Goal: Check status: Check status

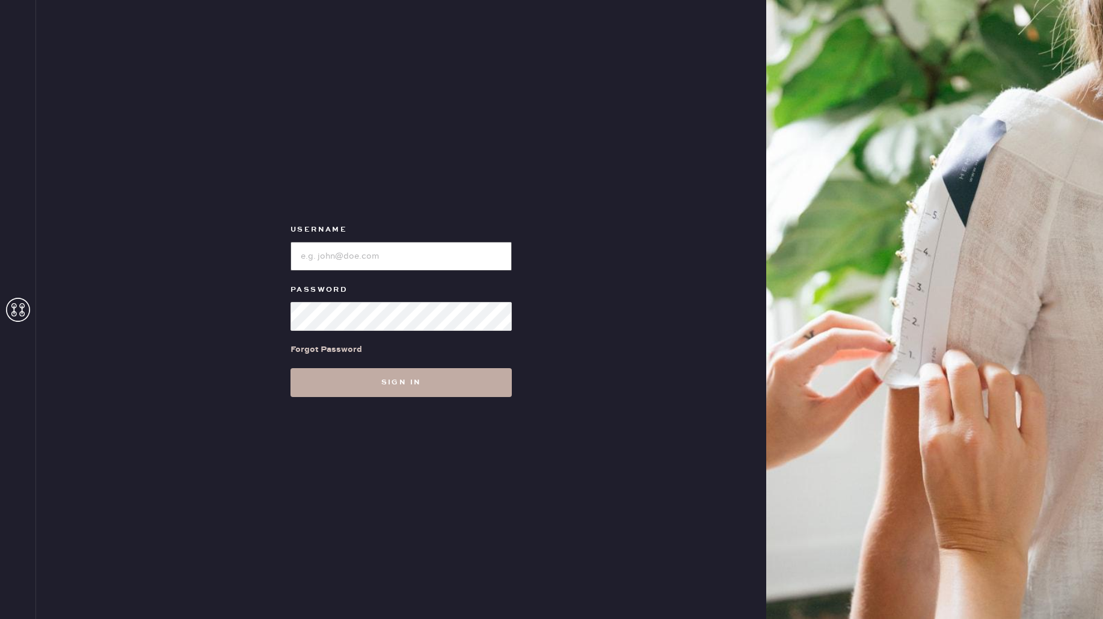
type input "reformationmelrose"
click at [441, 385] on button "Sign in" at bounding box center [401, 382] width 221 height 29
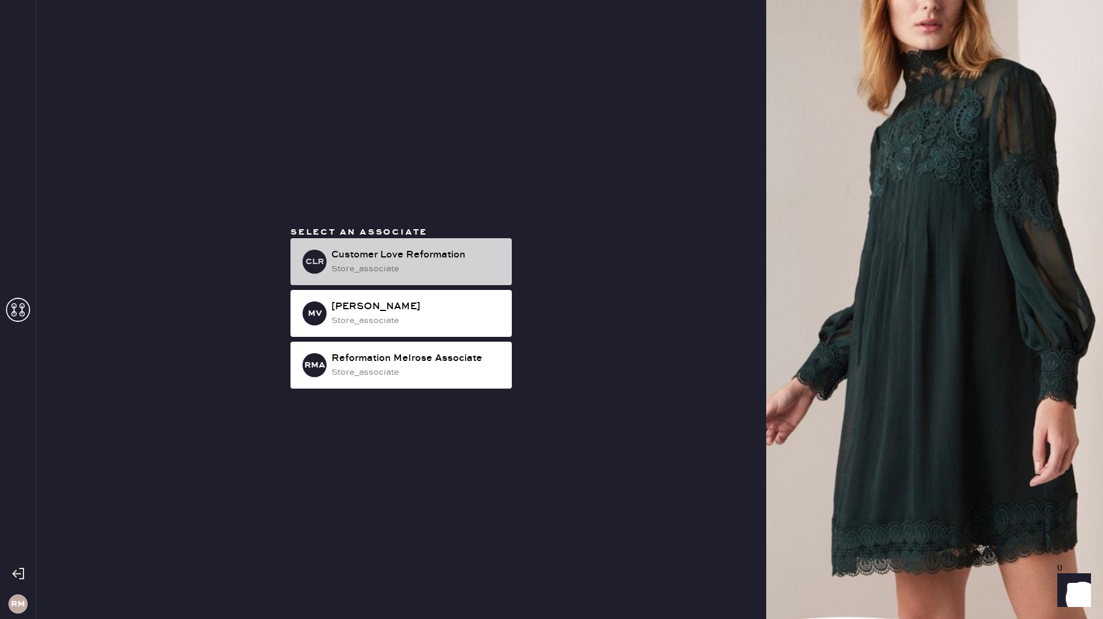
click at [383, 261] on div "Customer Love Reformation" at bounding box center [416, 255] width 171 height 14
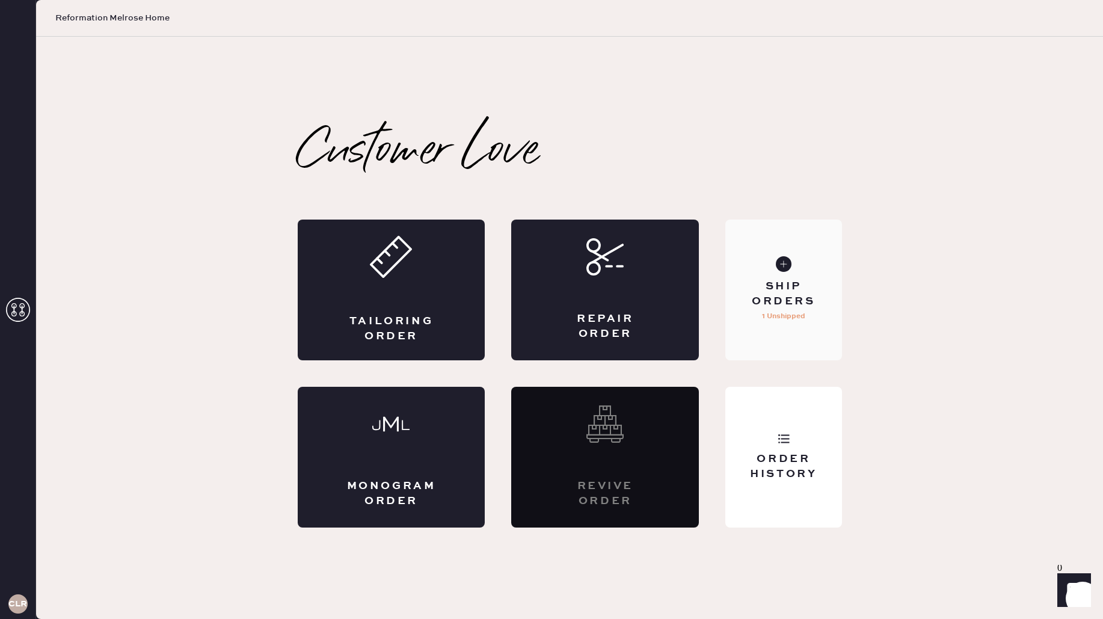
click at [772, 323] on p "1 Unshipped" at bounding box center [783, 316] width 43 height 14
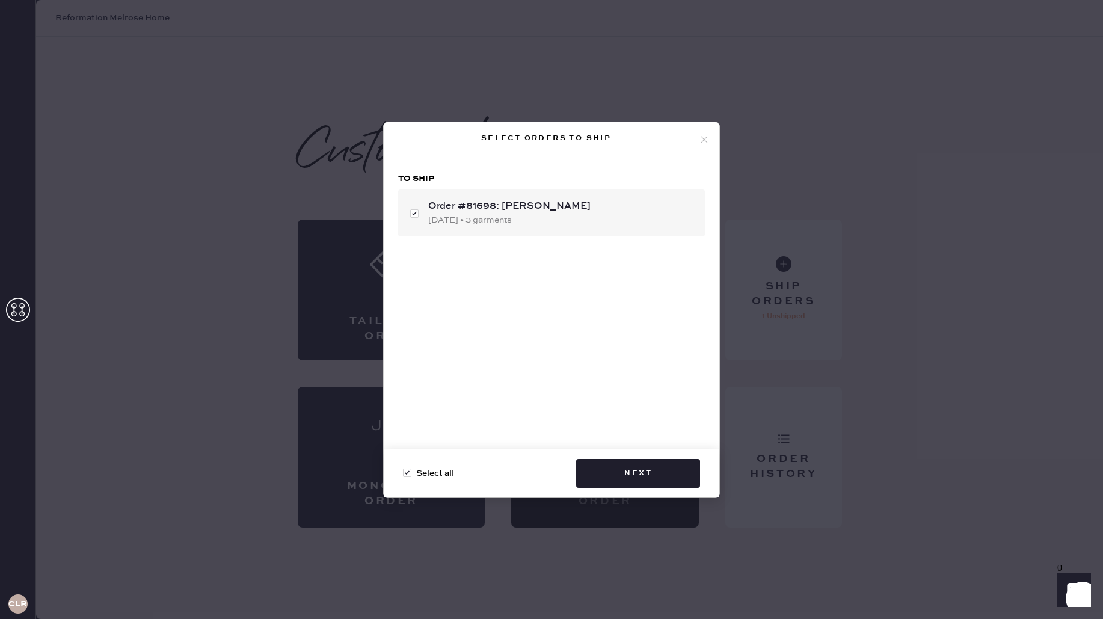
click at [708, 139] on icon at bounding box center [704, 139] width 11 height 11
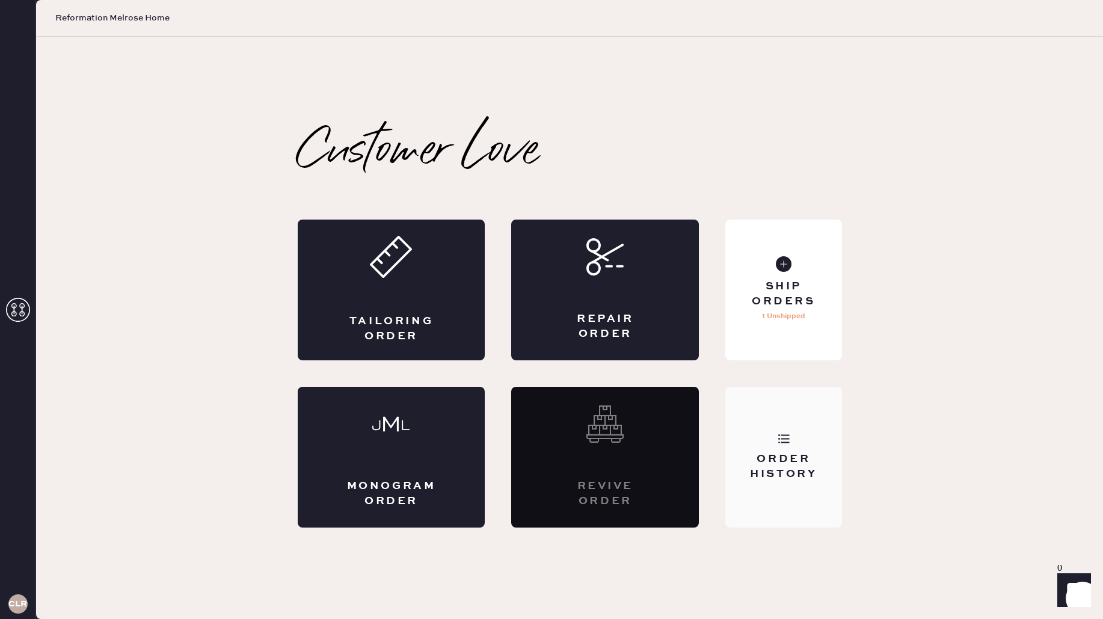
click at [762, 409] on div "Order History" at bounding box center [783, 457] width 116 height 141
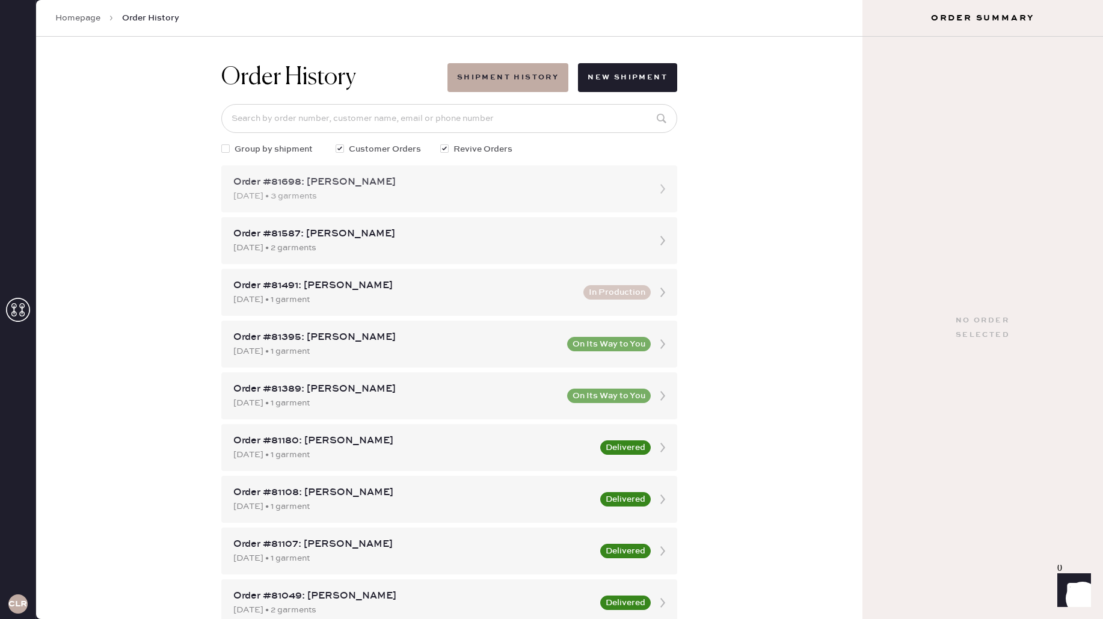
click at [667, 199] on icon at bounding box center [663, 189] width 24 height 24
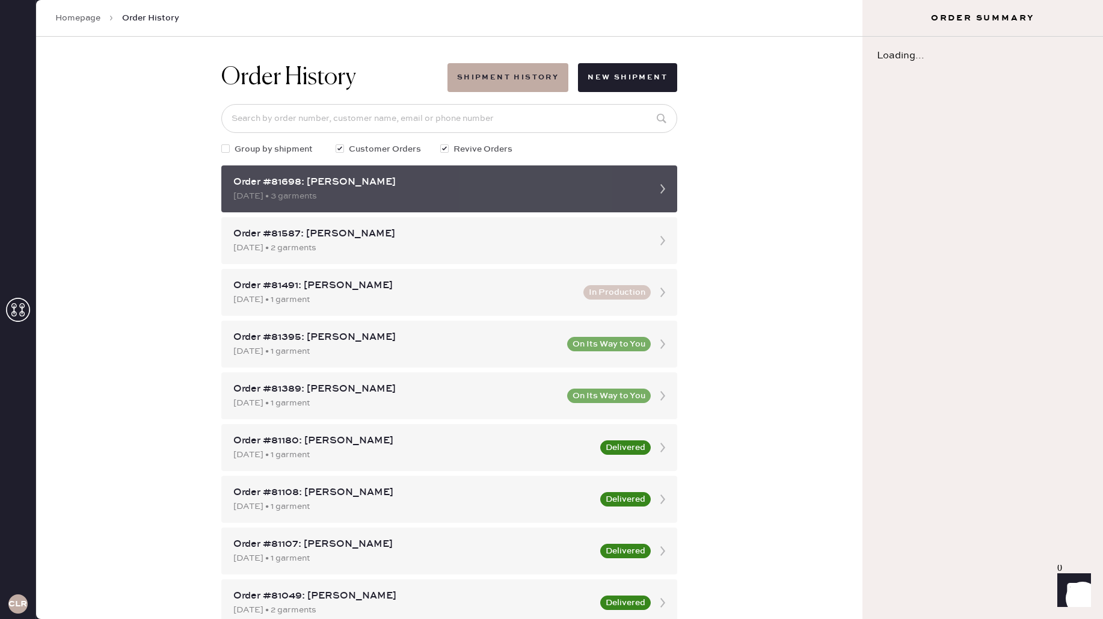
click at [661, 189] on icon at bounding box center [663, 189] width 24 height 24
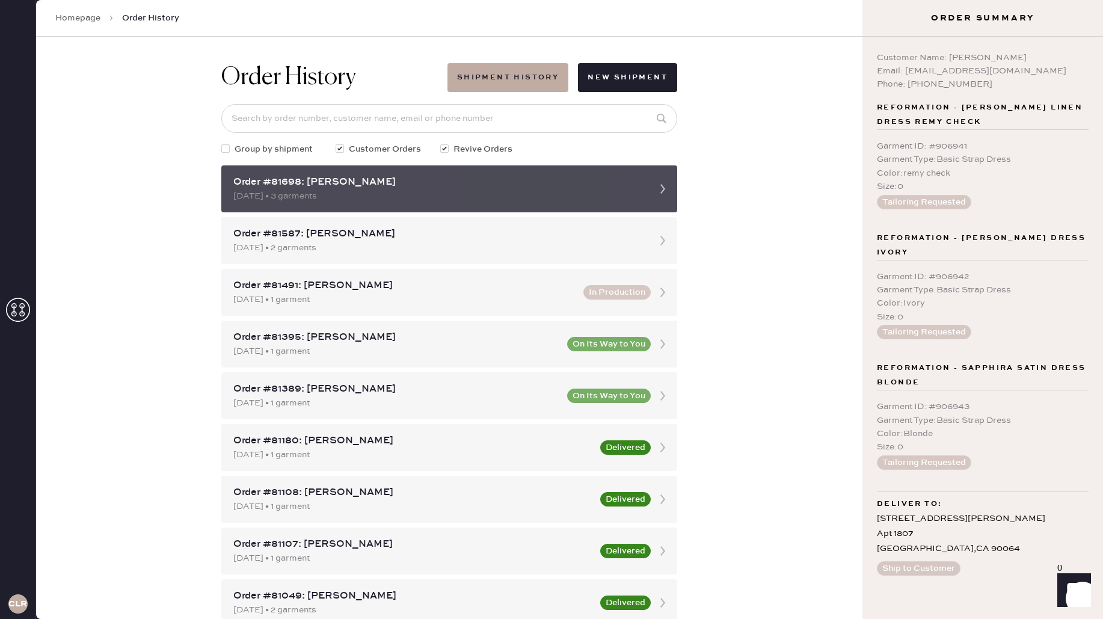
click at [337, 199] on div "[DATE] • 3 garments" at bounding box center [438, 195] width 410 height 13
click at [242, 185] on div "Order #81698: [PERSON_NAME]" at bounding box center [438, 182] width 410 height 14
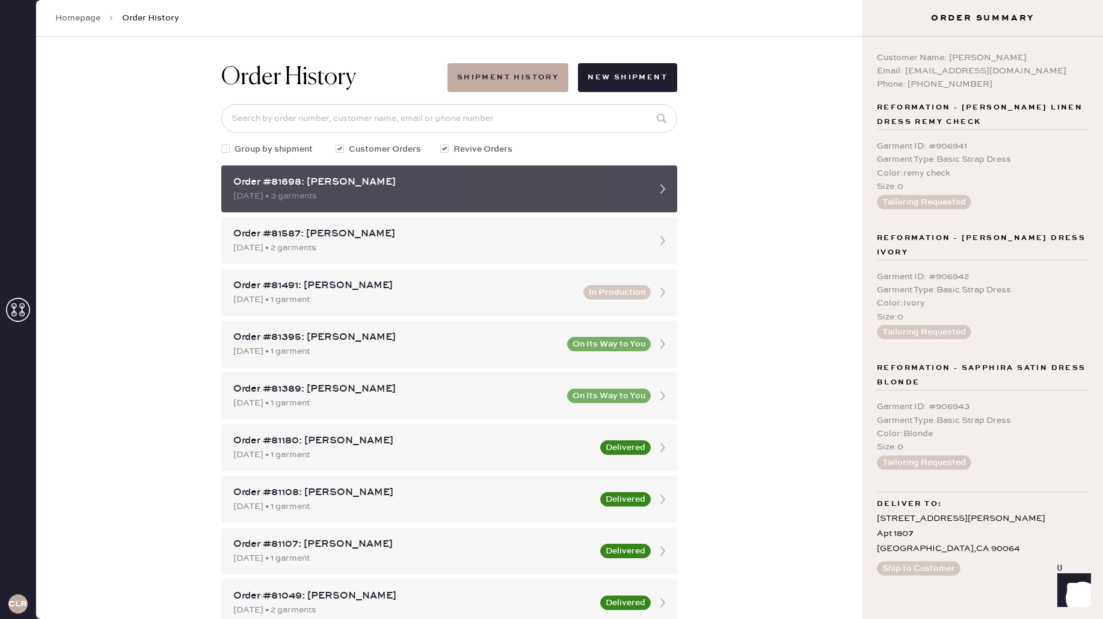
click at [391, 206] on div "Order #81698: [PERSON_NAME] [DATE] • 3 garments" at bounding box center [449, 188] width 456 height 47
click at [662, 189] on icon at bounding box center [663, 189] width 24 height 24
drag, startPoint x: 675, startPoint y: 185, endPoint x: 559, endPoint y: 185, distance: 115.5
click at [559, 185] on div "Order #81698: [PERSON_NAME] [DATE] • 3 garments" at bounding box center [449, 188] width 456 height 47
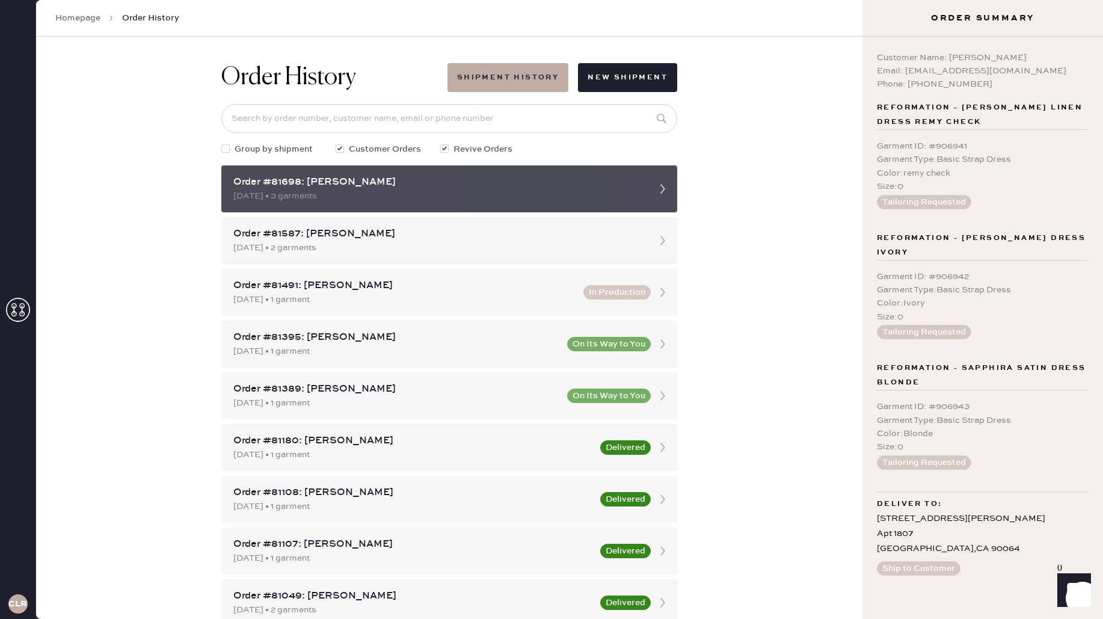
click at [623, 184] on div "Order #81698: [PERSON_NAME]" at bounding box center [438, 182] width 410 height 14
click at [661, 186] on icon at bounding box center [663, 189] width 24 height 24
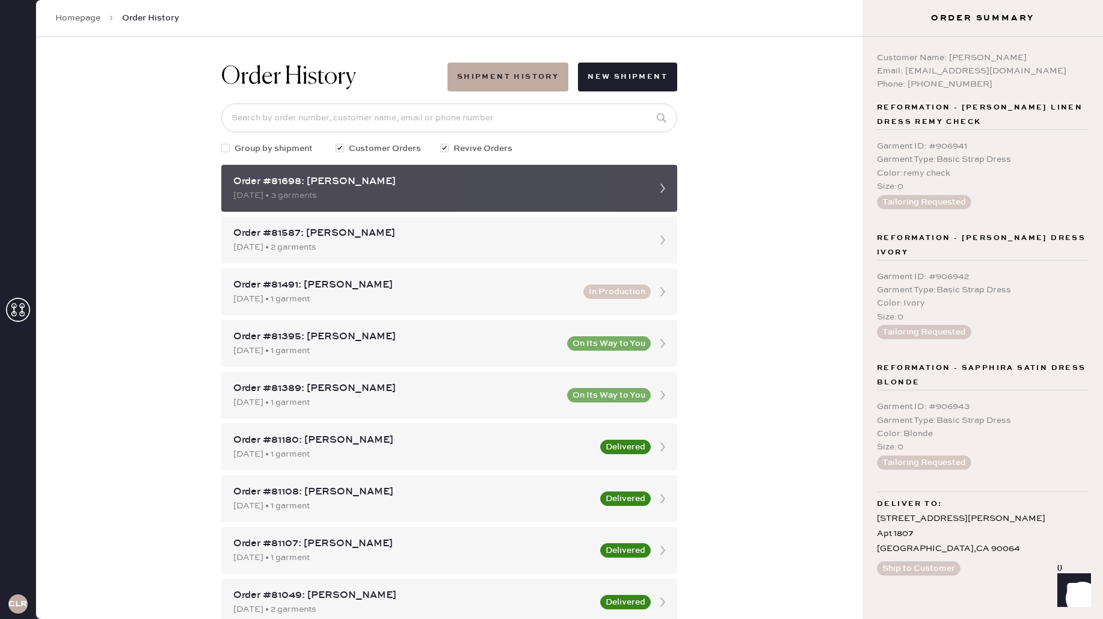
click at [661, 186] on icon at bounding box center [663, 188] width 24 height 24
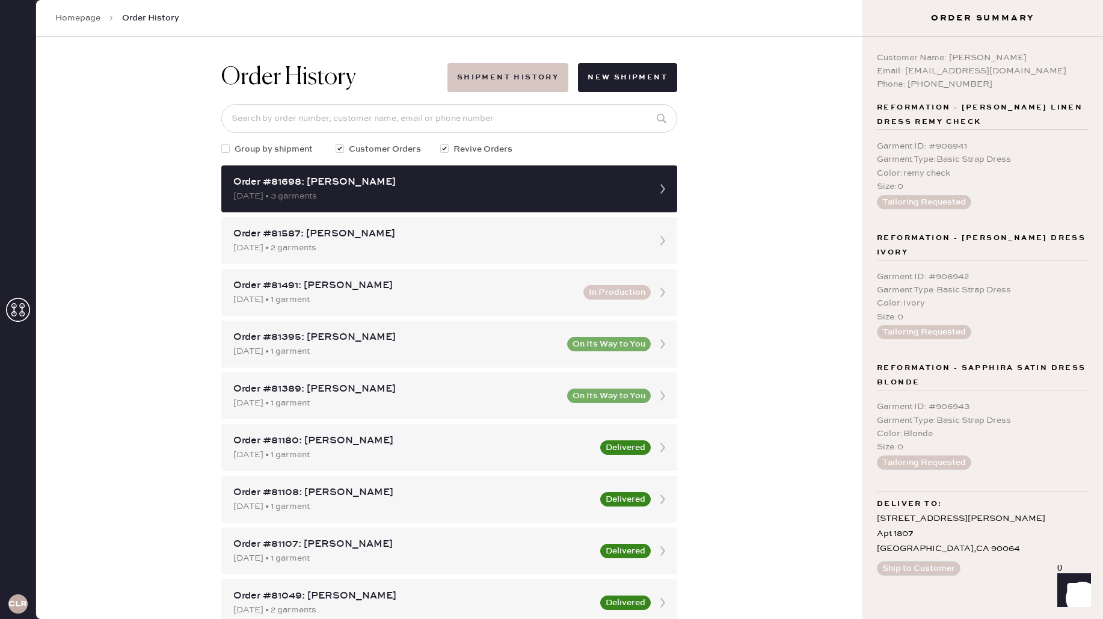
click at [497, 81] on button "Shipment History" at bounding box center [508, 77] width 121 height 29
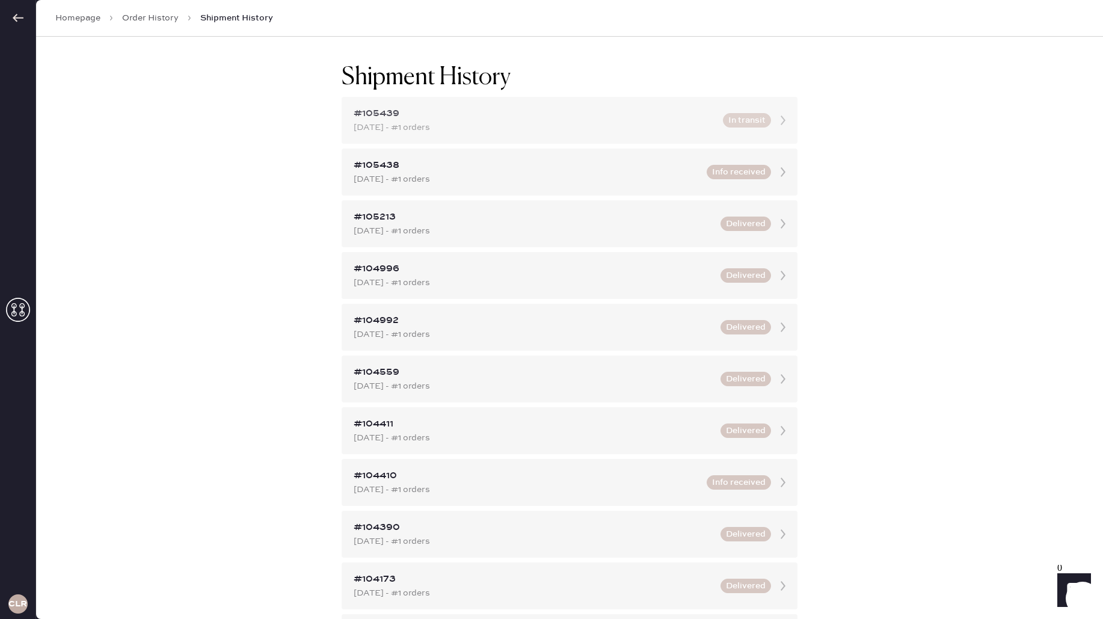
click at [560, 137] on div "#105439 [DATE] - #1 orders In transit" at bounding box center [570, 120] width 456 height 47
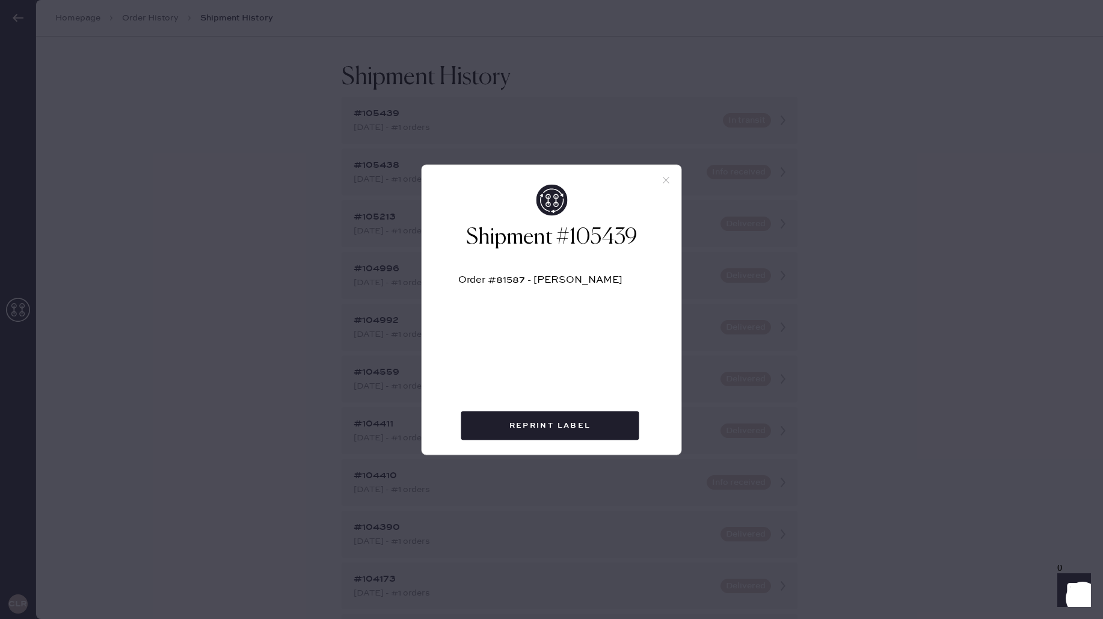
click at [668, 178] on icon at bounding box center [666, 179] width 11 height 11
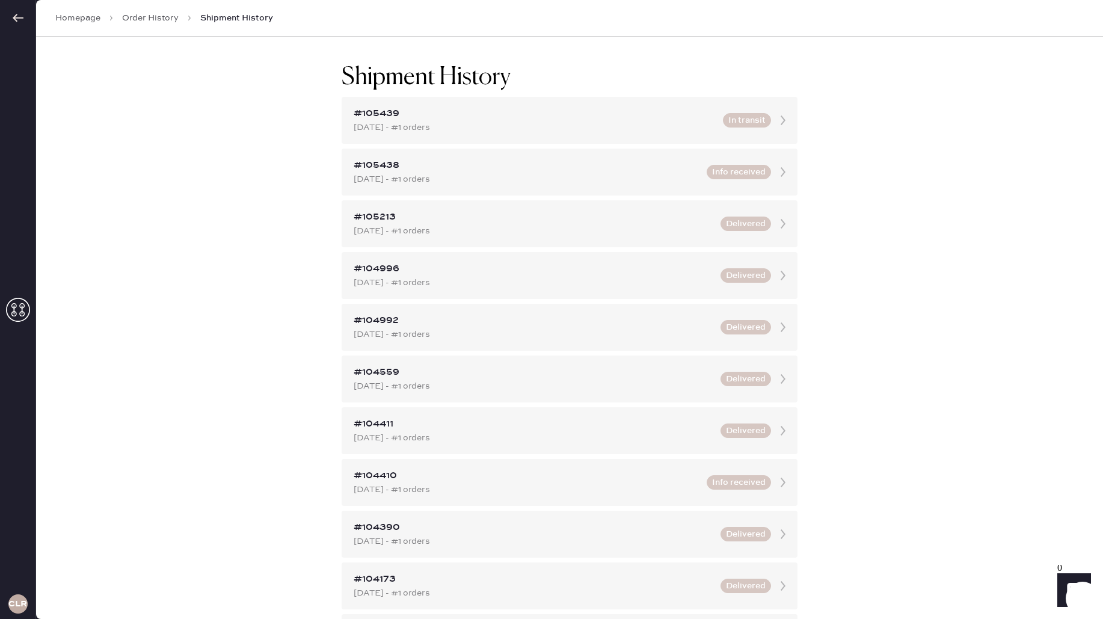
click at [8, 304] on icon at bounding box center [18, 310] width 24 height 24
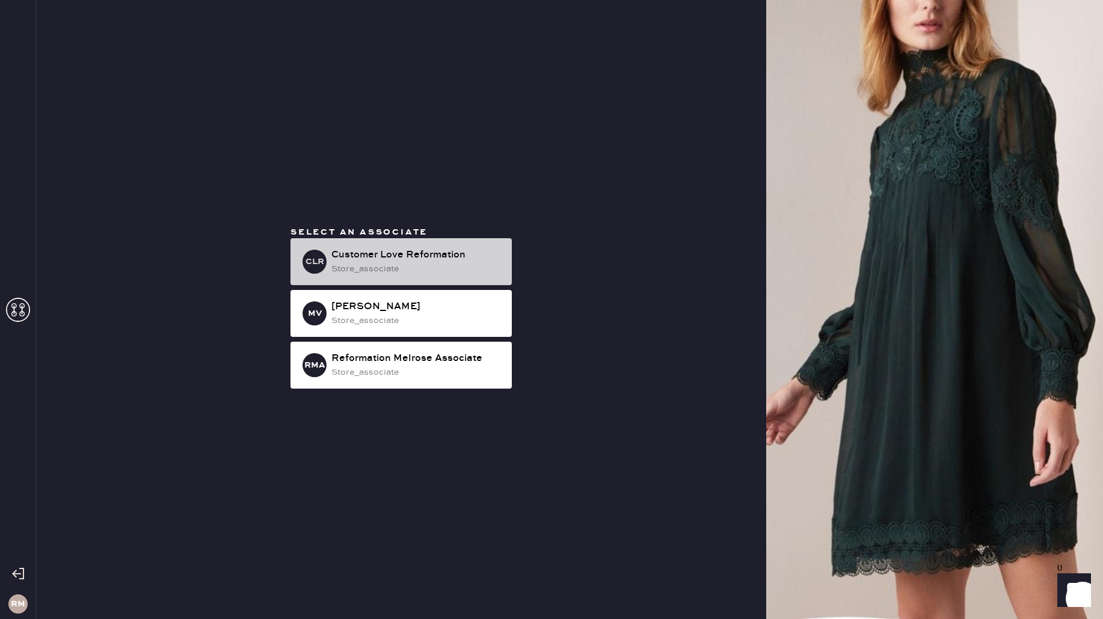
click at [393, 259] on div "Customer Love Reformation" at bounding box center [416, 255] width 171 height 14
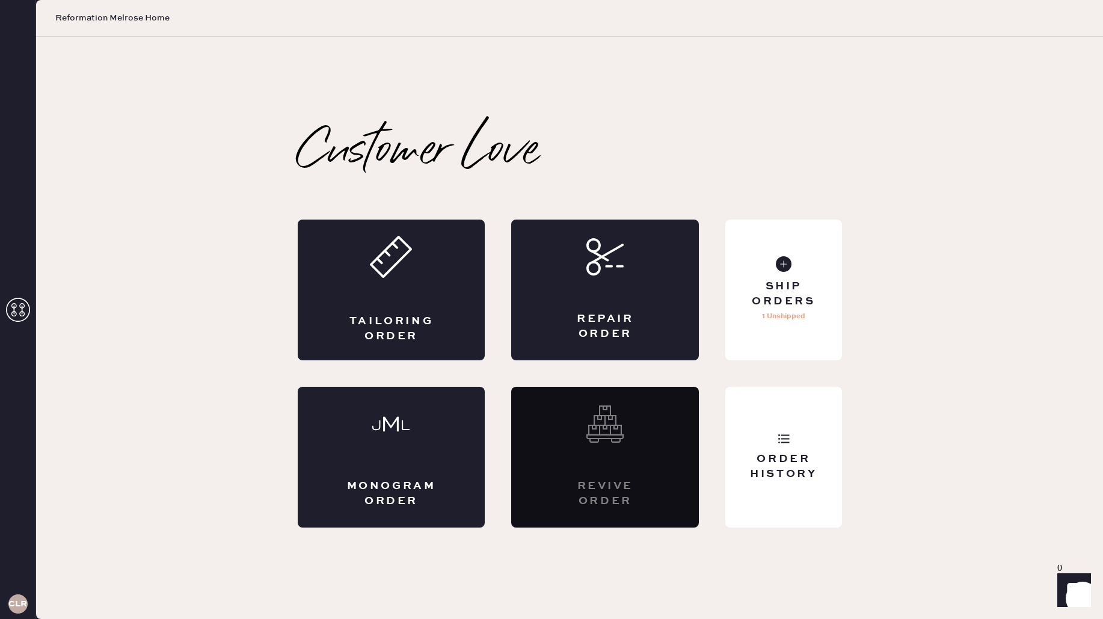
click at [19, 306] on icon at bounding box center [18, 310] width 24 height 24
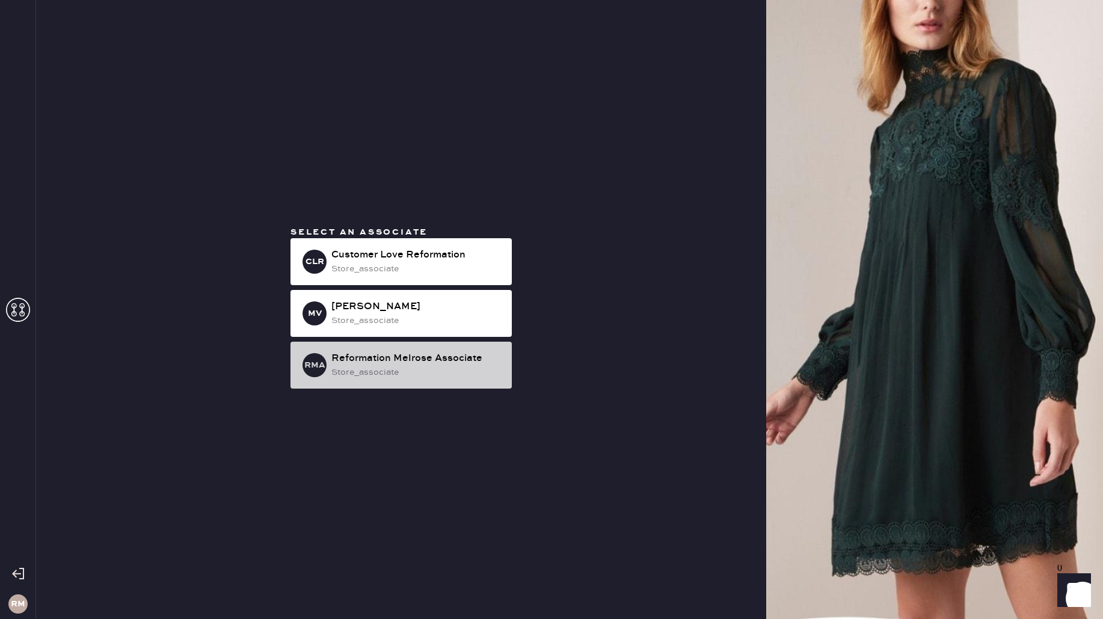
click at [433, 358] on div "Reformation Melrose Associate" at bounding box center [416, 358] width 171 height 14
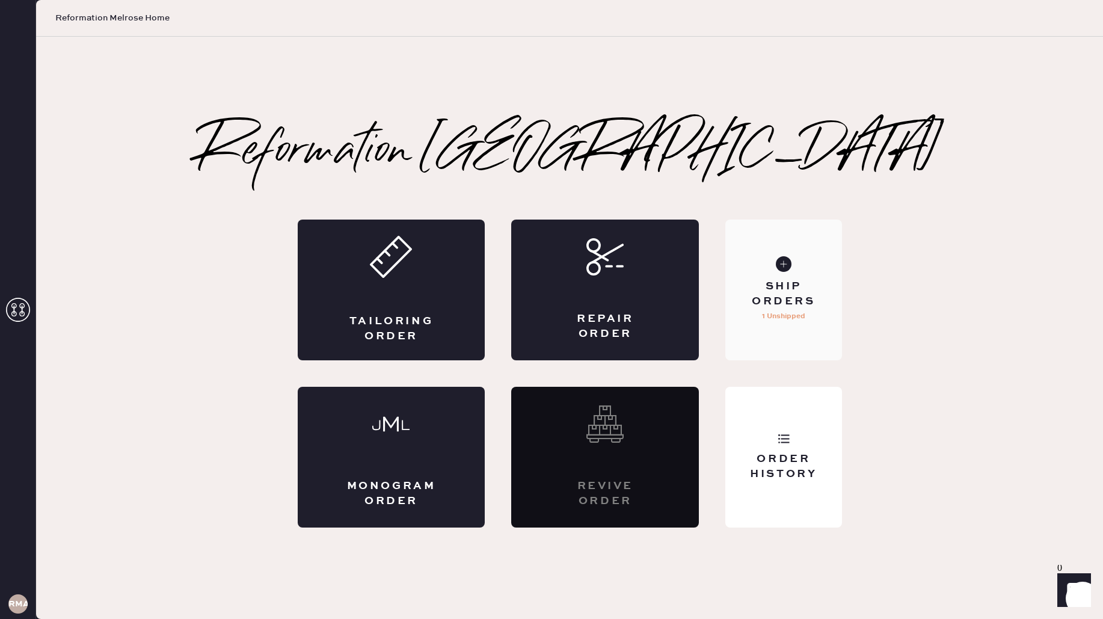
click at [763, 273] on div "Ship Orders 1 Unshipped" at bounding box center [783, 290] width 116 height 141
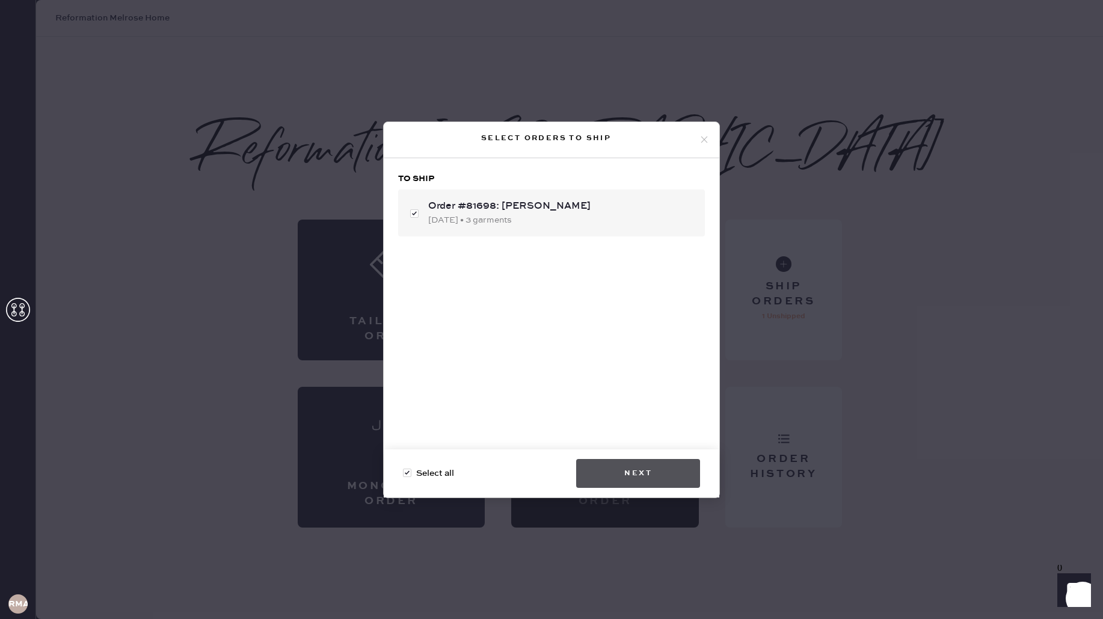
click at [624, 464] on button "Next" at bounding box center [638, 473] width 124 height 29
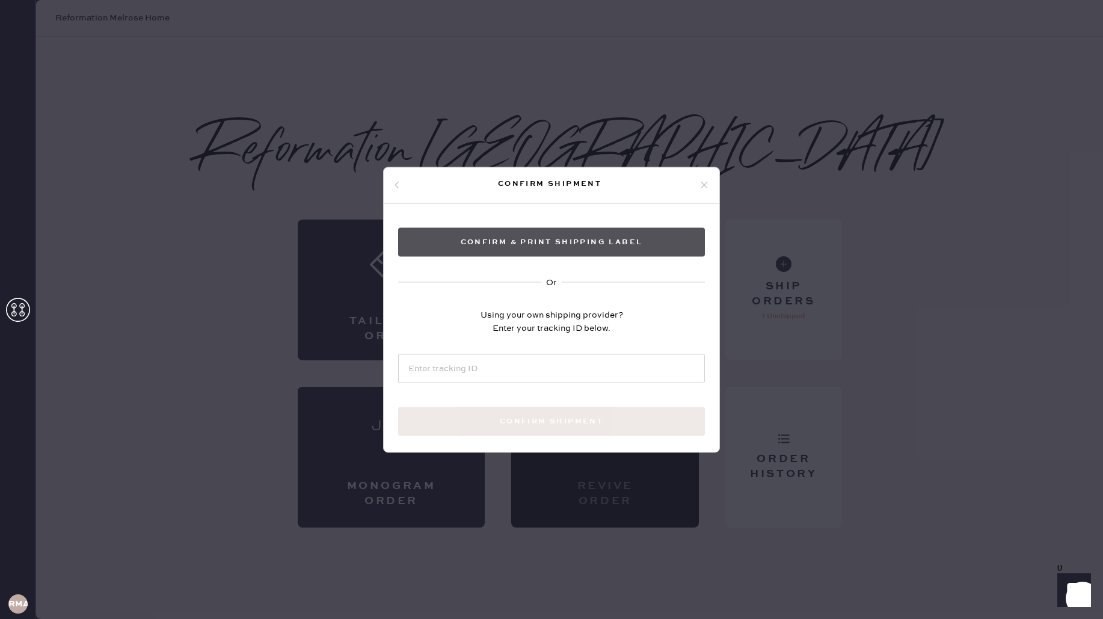
click at [465, 238] on button "Confirm & Print shipping label" at bounding box center [551, 241] width 307 height 29
